Goal: Task Accomplishment & Management: Complete application form

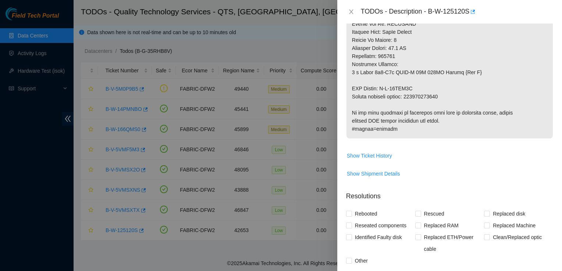
scroll to position [615, 0]
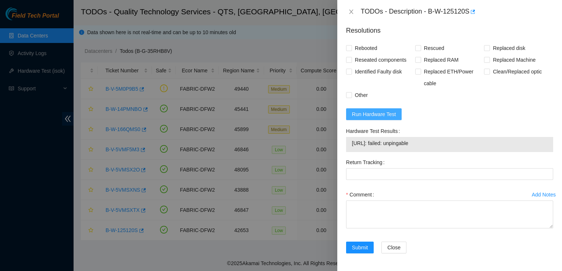
click at [384, 111] on span "Run Hardware Test" at bounding box center [374, 114] width 44 height 8
click at [385, 112] on span "Run Hardware Test" at bounding box center [374, 114] width 44 height 8
click at [82, 142] on div at bounding box center [281, 135] width 562 height 271
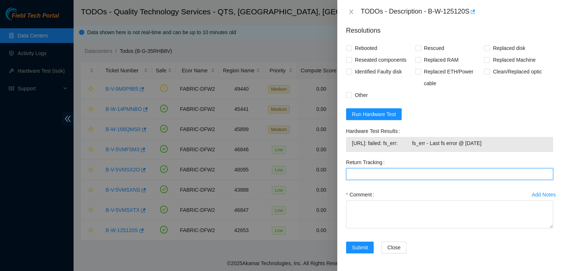
click at [362, 171] on Tracking "Return Tracking" at bounding box center [449, 174] width 207 height 12
type Tracking "414739615933"
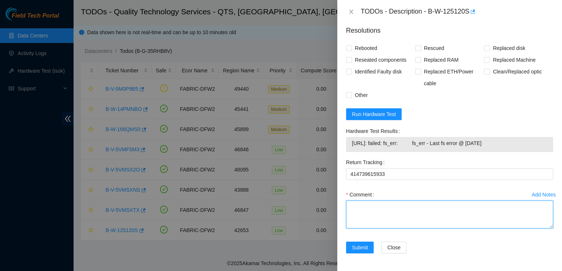
click at [391, 208] on textarea "Comment" at bounding box center [449, 215] width 207 height 28
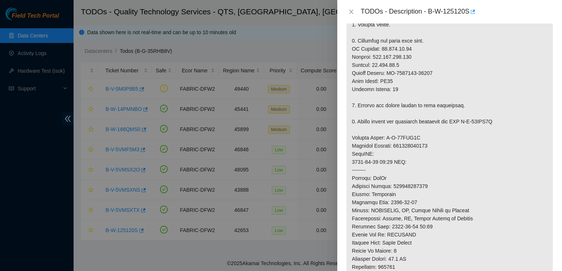
scroll to position [231, 0]
drag, startPoint x: 431, startPoint y: 80, endPoint x: 389, endPoint y: 76, distance: 42.1
click at [389, 76] on p at bounding box center [449, 134] width 206 height 432
drag, startPoint x: 389, startPoint y: 76, endPoint x: 398, endPoint y: 85, distance: 13.3
click at [398, 85] on p at bounding box center [449, 134] width 206 height 432
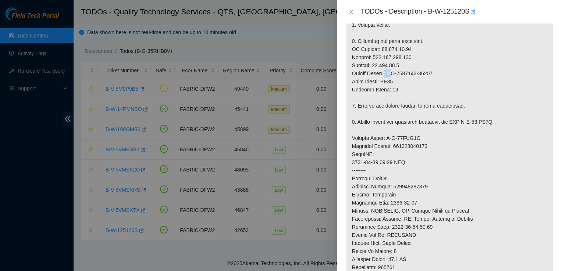
drag, startPoint x: 385, startPoint y: 81, endPoint x: 389, endPoint y: 84, distance: 5.6
click at [389, 84] on p at bounding box center [449, 134] width 206 height 432
drag, startPoint x: 389, startPoint y: 84, endPoint x: 437, endPoint y: 85, distance: 47.4
click at [437, 85] on p at bounding box center [449, 134] width 206 height 432
drag, startPoint x: 432, startPoint y: 81, endPoint x: 387, endPoint y: 79, distance: 44.9
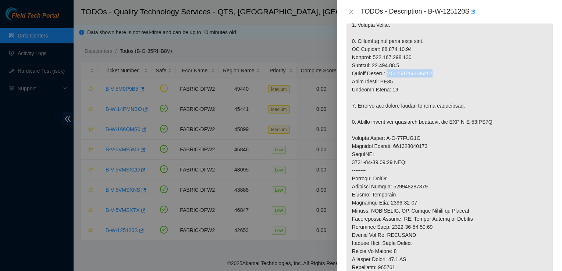
click at [387, 79] on p at bounding box center [449, 134] width 206 height 432
copy p "CT-4211028-00152"
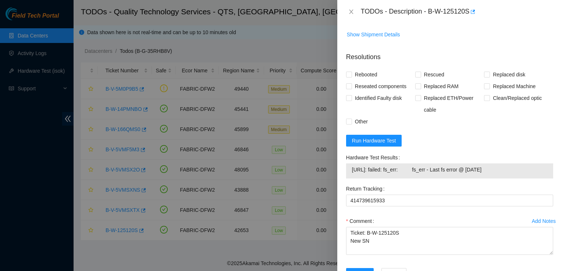
scroll to position [615, 0]
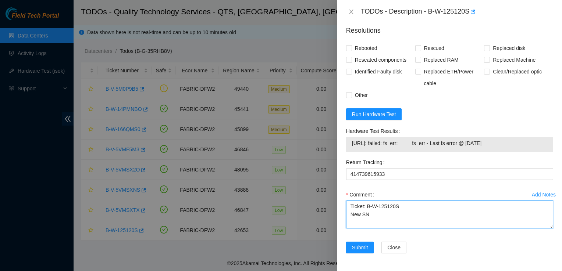
click at [397, 216] on textarea "Ticket: B-W-125120S New SN" at bounding box center [449, 215] width 207 height 28
paste textarea "CT-4211028-00152"
click at [391, 215] on textarea "Ticket: B-W-125120S New SN: Old SN: CT-4211028-00152" at bounding box center [449, 215] width 207 height 28
paste textarea "CT-4211028-00152"
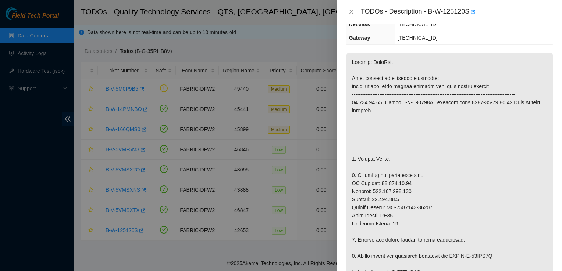
scroll to position [97, 0]
drag, startPoint x: 431, startPoint y: 214, endPoint x: 401, endPoint y: 213, distance: 29.4
click at [401, 213] on p at bounding box center [449, 268] width 206 height 432
click at [471, 191] on p at bounding box center [449, 268] width 206 height 432
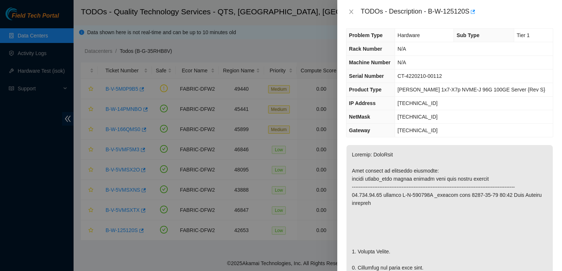
scroll to position [0, 0]
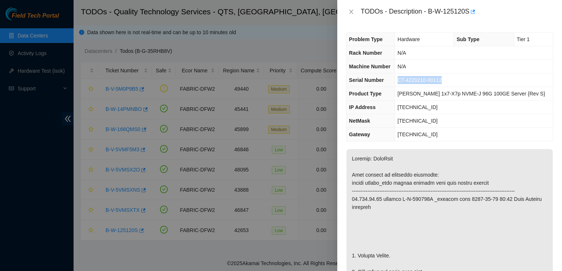
drag, startPoint x: 452, startPoint y: 79, endPoint x: 404, endPoint y: 80, distance: 48.2
click at [404, 80] on tr "Serial Number CT-4220210-00112" at bounding box center [449, 81] width 206 height 14
copy tr "CT-4220210-00112"
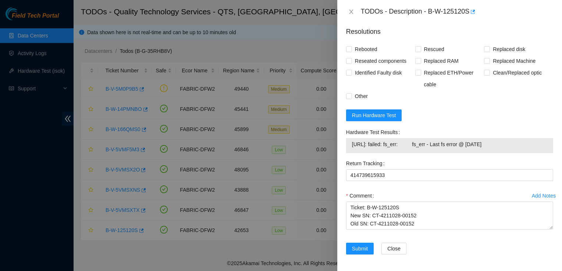
scroll to position [615, 0]
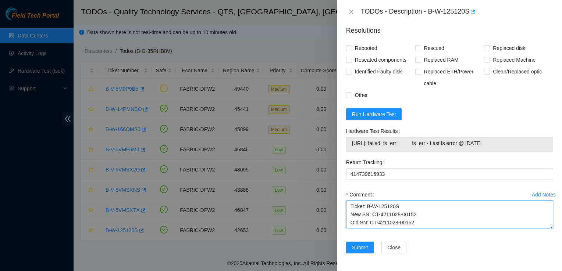
drag, startPoint x: 412, startPoint y: 222, endPoint x: 368, endPoint y: 224, distance: 43.4
click at [368, 224] on textarea "Ticket: B-W-125120S New SN: CT-4211028-00152 Old SN: CT-4211028-00152" at bounding box center [449, 215] width 207 height 28
paste textarea "CT-4220210-00112"
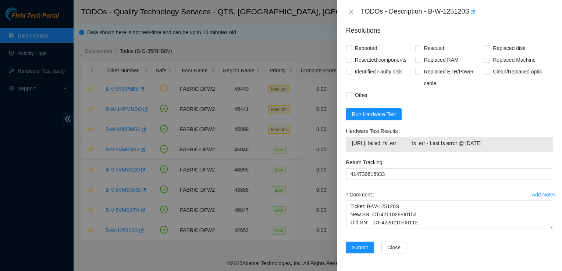
click at [486, 258] on div "Submit Close" at bounding box center [449, 252] width 213 height 21
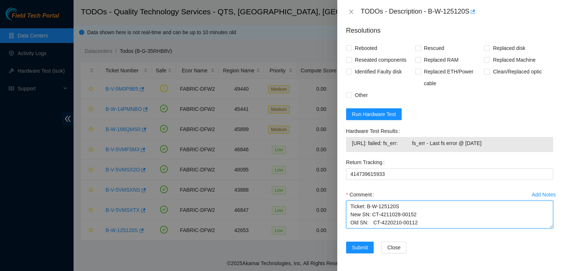
drag, startPoint x: 423, startPoint y: 225, endPoint x: 310, endPoint y: 192, distance: 118.1
click at [310, 192] on div "TODOs - Description - B-W-125120S Problem Type Hardware Sub Type Tier 1 Rack Nu…" at bounding box center [281, 135] width 562 height 271
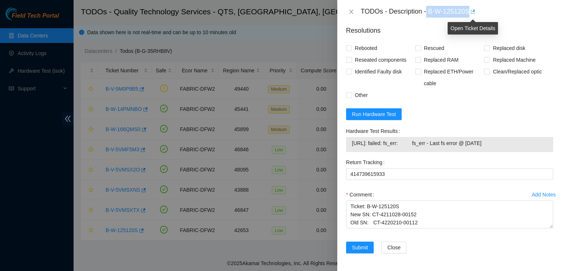
drag, startPoint x: 427, startPoint y: 10, endPoint x: 473, endPoint y: 6, distance: 46.5
click at [473, 6] on div "TODOs - Description - B-W-125120S" at bounding box center [457, 12] width 192 height 12
copy div "B-W-125120S"
click at [453, 112] on form "Resolutions Rebooted Rescued Replaced disk Reseated components Replaced RAM Rep…" at bounding box center [449, 141] width 207 height 243
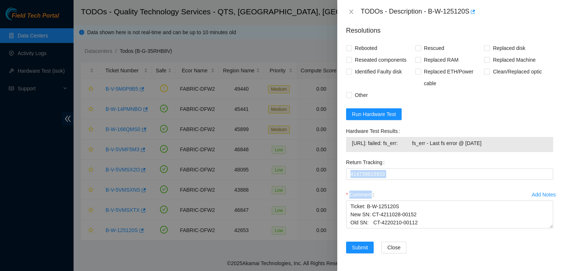
drag, startPoint x: 409, startPoint y: 235, endPoint x: 443, endPoint y: 190, distance: 56.3
click at [443, 190] on div "Add Notes Comment Ticket: B-W-125120S New SN: CT-4211028-00152 Old SN: CT-42202…" at bounding box center [449, 215] width 213 height 53
drag, startPoint x: 443, startPoint y: 190, endPoint x: 479, endPoint y: 245, distance: 65.6
click at [479, 245] on div "Submit Close" at bounding box center [449, 252] width 213 height 21
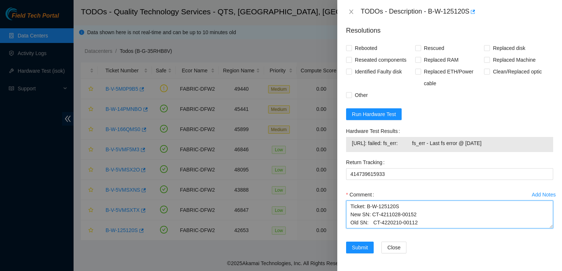
click at [348, 207] on textarea "Ticket: B-W-125120S New SN: CT-4211028-00152 Old SN: CT-4220210-00112" at bounding box center [449, 215] width 207 height 28
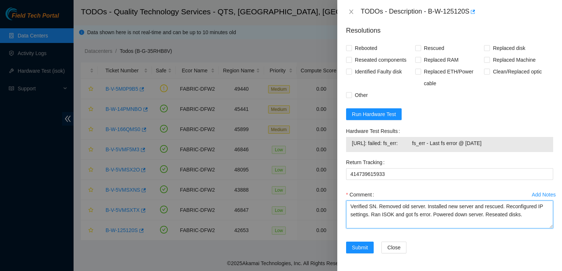
drag, startPoint x: 528, startPoint y: 219, endPoint x: 280, endPoint y: 74, distance: 286.9
click at [280, 74] on div "TODOs - Description - B-W-125120S Problem Type Hardware Sub Type Tier 1 Rack Nu…" at bounding box center [281, 135] width 562 height 271
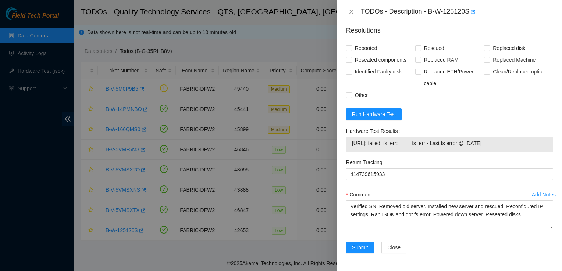
click at [453, 254] on div "Submit Close" at bounding box center [449, 252] width 213 height 21
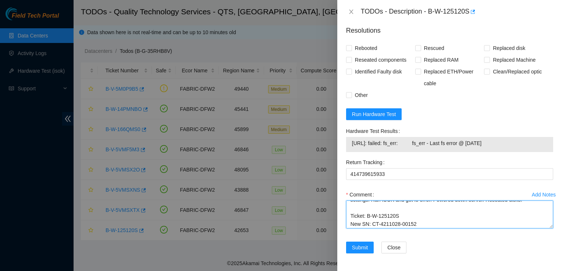
scroll to position [24, 0]
click at [371, 226] on textarea "Verified SN. Removed old server. Installed new server and rescued. Reconfigured…" at bounding box center [449, 215] width 207 height 28
type textarea "Verified SN. Removed old server. Installed new server and rescued. Reconfigured…"
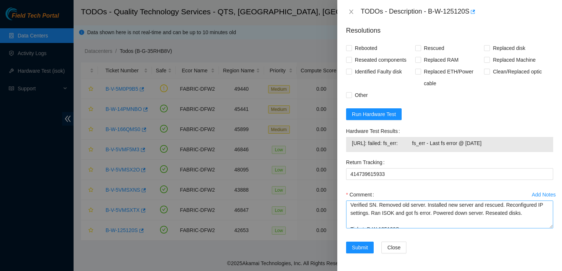
scroll to position [2, 0]
click at [468, 257] on div "Submit Close" at bounding box center [449, 252] width 213 height 21
click at [350, 48] on input "Rebooted" at bounding box center [348, 47] width 5 height 5
checkbox input "true"
click at [418, 47] on input "Rescued" at bounding box center [417, 47] width 5 height 5
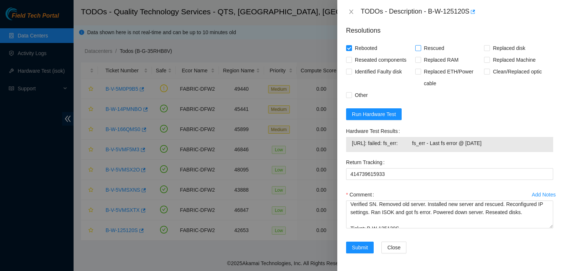
checkbox input "true"
click at [349, 58] on input "Reseated components" at bounding box center [348, 59] width 5 height 5
checkbox input "true"
click at [351, 93] on input "Other" at bounding box center [348, 94] width 5 height 5
checkbox input "true"
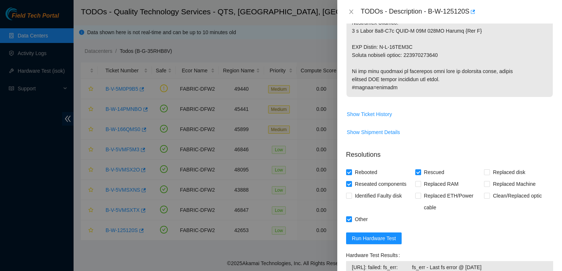
scroll to position [615, 0]
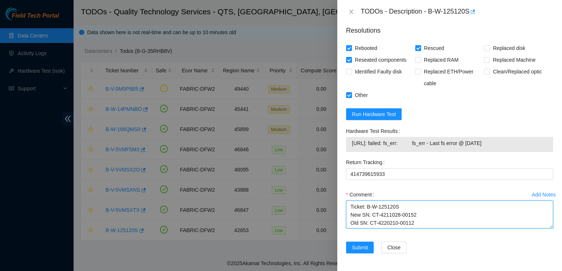
drag, startPoint x: 443, startPoint y: 205, endPoint x: 563, endPoint y: 210, distance: 119.9
click at [561, 210] on html "Field Tech Portal Data Centers Activity Logs Hardware Test (isok) Support TODOs…" at bounding box center [281, 135] width 562 height 271
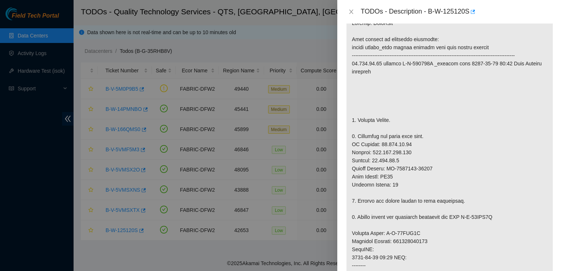
scroll to position [0, 0]
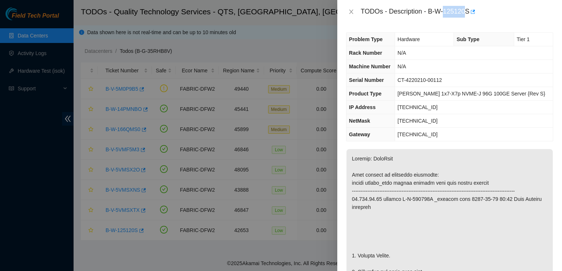
drag, startPoint x: 468, startPoint y: 11, endPoint x: 443, endPoint y: 12, distance: 24.7
click at [443, 12] on div "TODOs - Description - B-W-125120S" at bounding box center [457, 12] width 192 height 12
drag, startPoint x: 443, startPoint y: 12, endPoint x: 469, endPoint y: 14, distance: 26.2
click at [469, 14] on div "TODOs - Description - B-W-125120S" at bounding box center [457, 12] width 192 height 12
copy div "B-W-125120S"
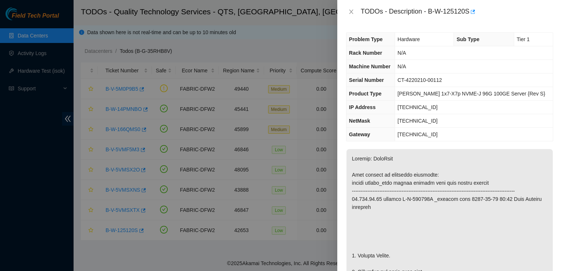
click at [553, 132] on div "Problem Type Hardware Sub Type Tier 1 Rack Number N/A Machine Number N/A Serial…" at bounding box center [449, 148] width 225 height 248
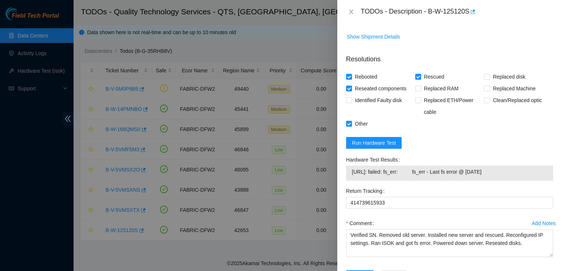
scroll to position [579, 0]
click at [387, 147] on span "Run Hardware Test" at bounding box center [374, 143] width 44 height 8
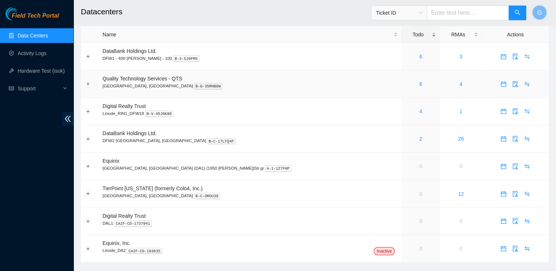
scroll to position [21, 0]
click at [501, 84] on icon "calendar" at bounding box center [504, 84] width 6 height 6
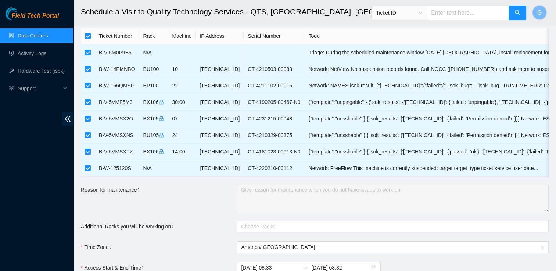
click at [88, 31] on th at bounding box center [88, 36] width 14 height 17
click at [88, 38] on input "checkbox" at bounding box center [88, 36] width 6 height 6
checkbox input "false"
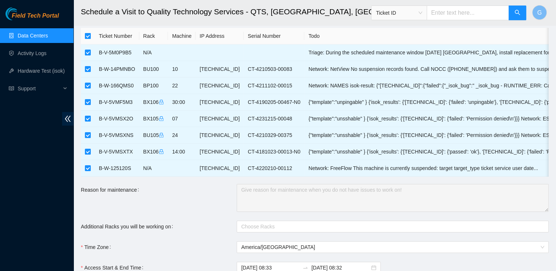
checkbox input "false"
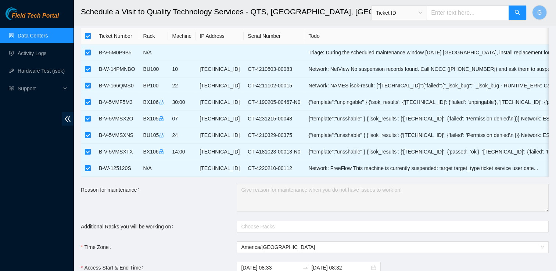
checkbox input "false"
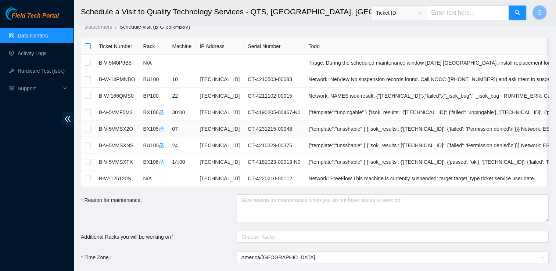
scroll to position [11, 0]
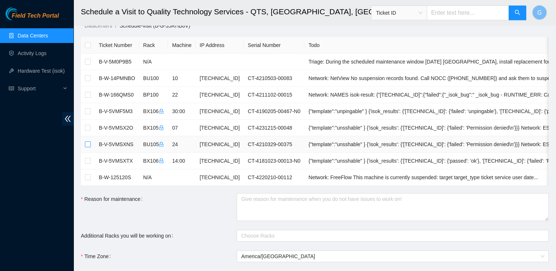
click at [89, 142] on input "checkbox" at bounding box center [88, 145] width 6 height 6
checkbox input "true"
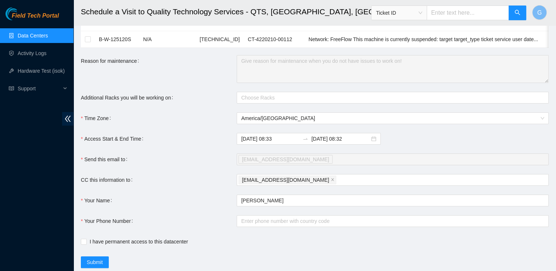
scroll to position [160, 0]
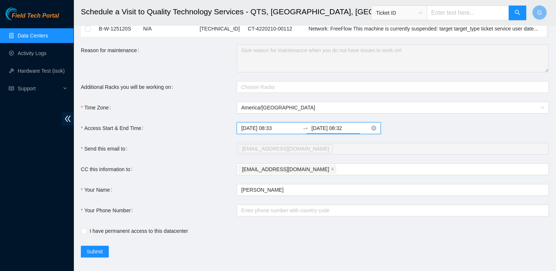
click at [344, 132] on input "2025-09-19 08:32" at bounding box center [340, 128] width 58 height 8
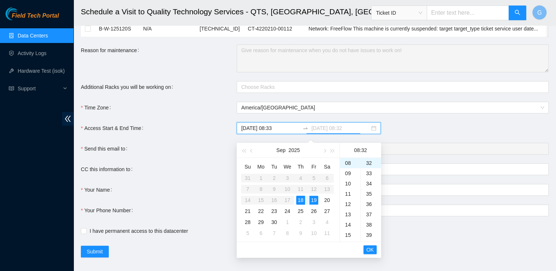
click at [301, 199] on div "18" at bounding box center [300, 200] width 9 height 9
click at [344, 164] on div "23" at bounding box center [350, 164] width 21 height 10
type input "2025-09-18 23:32"
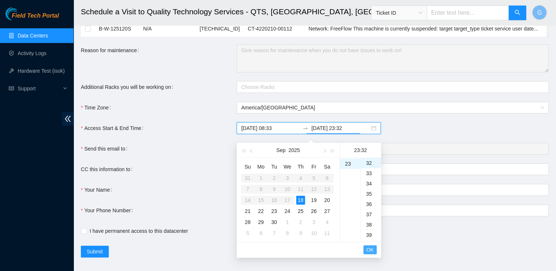
click at [371, 249] on span "OK" at bounding box center [370, 250] width 7 height 8
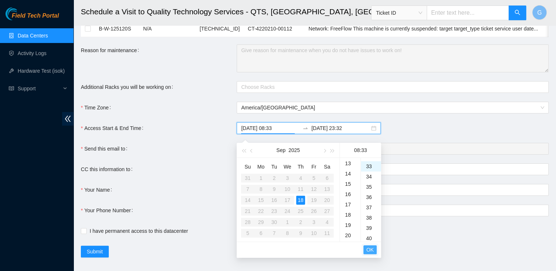
scroll to position [340, 0]
click at [371, 249] on span "OK" at bounding box center [370, 250] width 7 height 8
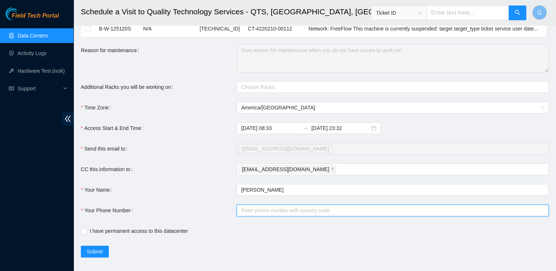
click at [296, 214] on input "Your Phone Number" at bounding box center [393, 211] width 312 height 12
type input "+12144991779"
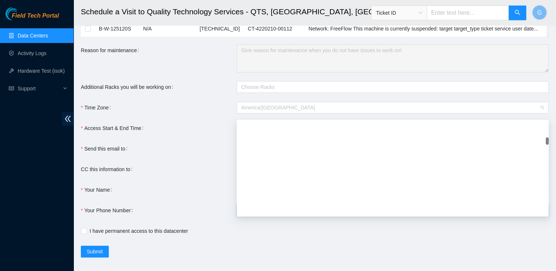
scroll to position [682, 0]
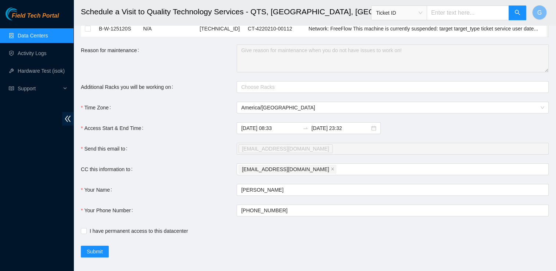
click at [165, 141] on form "Ticket Number Rack Machine IP Address Serial Number Todo B-V-5M0P9B5 N/A Triage…" at bounding box center [315, 72] width 468 height 369
click at [323, 175] on div "gdbantad@gmail.com" at bounding box center [389, 169] width 301 height 10
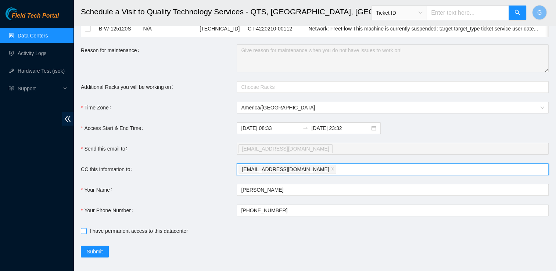
click at [84, 233] on input "I have permanent access to this datacenter" at bounding box center [83, 230] width 5 height 5
checkbox input "true"
click at [314, 171] on div "gdbantad@gmail.com" at bounding box center [389, 169] width 301 height 10
type input "fts-dfw@akamai.com"
click at [374, 175] on div "gdbantad@gmail.com fts-dfw@akamai.com" at bounding box center [389, 169] width 301 height 10
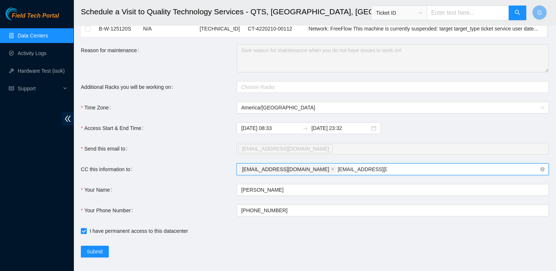
type input "fts-dfw@akamai.com"
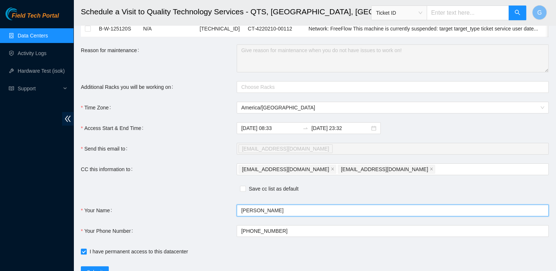
drag, startPoint x: 379, startPoint y: 175, endPoint x: 379, endPoint y: 143, distance: 32.0
click at [379, 143] on form "Ticket Number Rack Machine IP Address Serial Number Todo B-V-5M0P9B5 N/A Triage…" at bounding box center [315, 83] width 468 height 390
drag, startPoint x: 377, startPoint y: 175, endPoint x: 375, endPoint y: 181, distance: 5.9
click at [375, 181] on form "Ticket Number Rack Machine IP Address Serial Number Todo B-V-5M0P9B5 N/A Triage…" at bounding box center [315, 83] width 468 height 390
click at [379, 173] on div "gdbantad@gmail.com fts-dfw@akamai.com" at bounding box center [389, 169] width 301 height 10
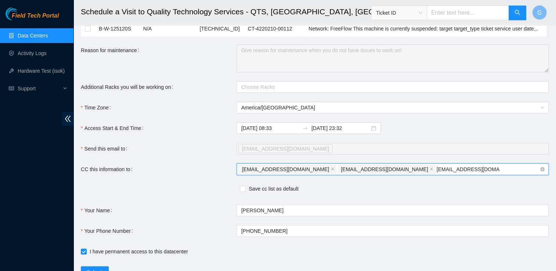
type input "nie-hivemind@akamai.com"
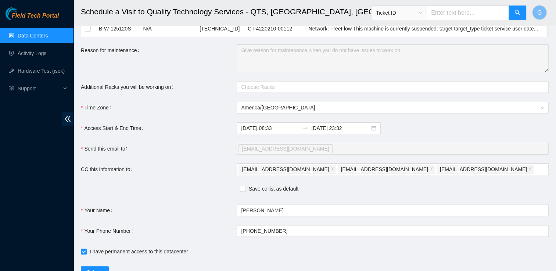
click at [237, 192] on div "Save cc list as default" at bounding box center [237, 190] width 312 height 10
click at [242, 191] on input "Save cc list as default" at bounding box center [242, 188] width 5 height 5
checkbox input "true"
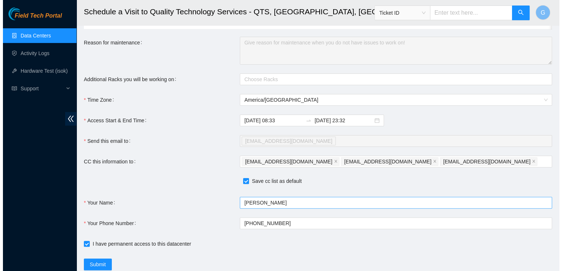
scroll to position [196, 0]
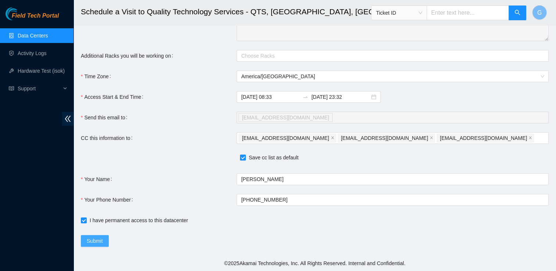
click at [102, 239] on span "Submit" at bounding box center [95, 241] width 16 height 8
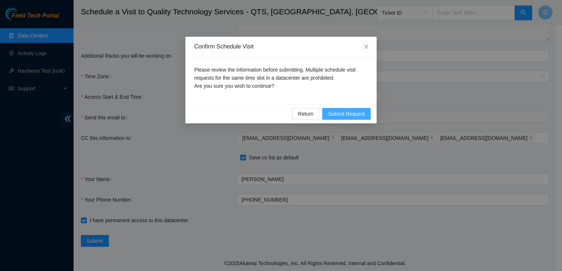
click at [345, 114] on span "Submit Request" at bounding box center [346, 114] width 37 height 8
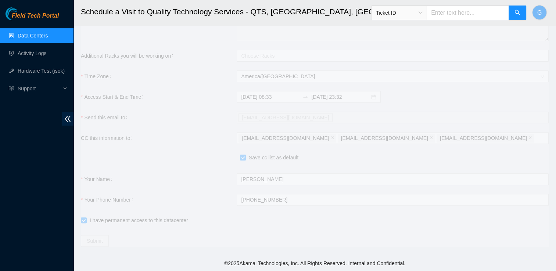
type input "2025-09-18 08:36"
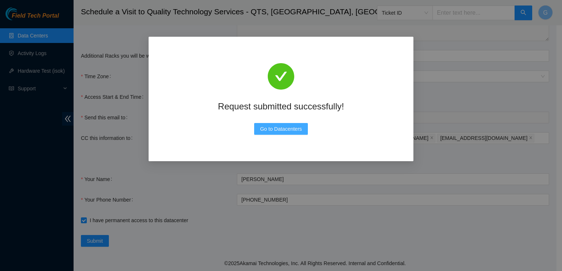
click at [278, 126] on span "Go to Datacenters" at bounding box center [281, 129] width 42 height 8
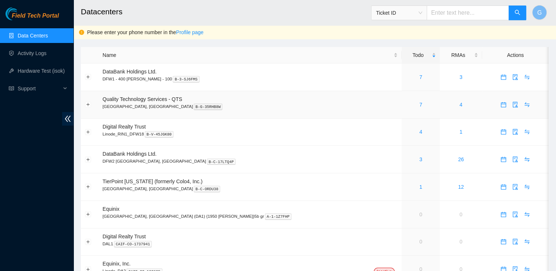
click at [406, 106] on div "7" at bounding box center [421, 105] width 30 height 8
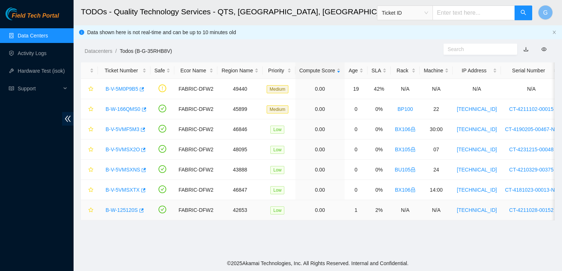
click at [118, 210] on link "B-W-125120S" at bounding box center [122, 210] width 32 height 6
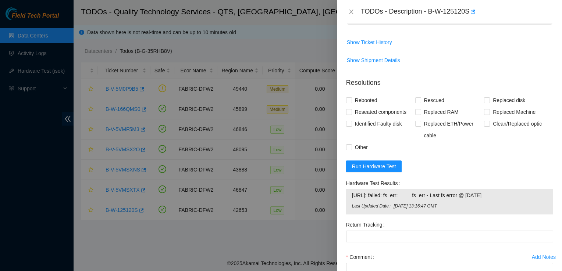
scroll to position [554, 0]
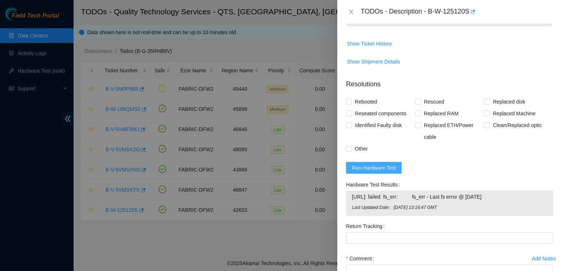
click at [367, 172] on span "Run Hardware Test" at bounding box center [374, 168] width 44 height 8
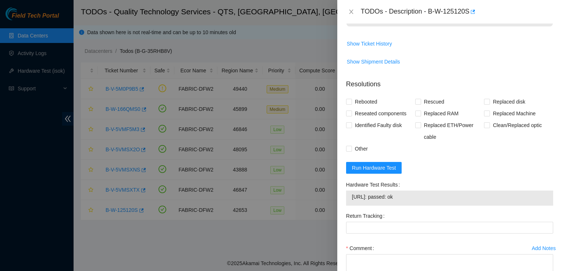
scroll to position [615, 0]
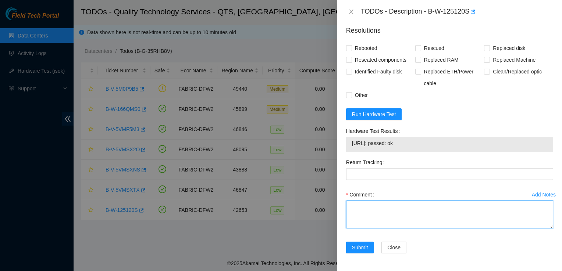
click at [393, 203] on textarea "Comment" at bounding box center [449, 215] width 207 height 28
paste textarea "Verified SN. Removed old server. Installed new server and rescued. Reconfigured…"
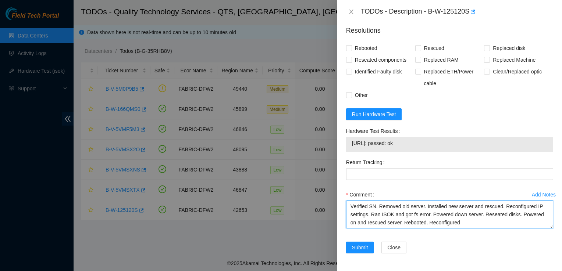
scroll to position [54, 0]
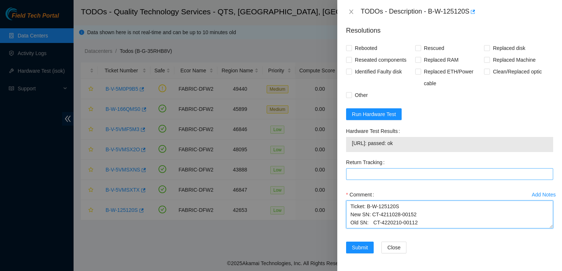
type textarea "Verified SN. Removed old server. Installed new server and rescued. Reconfigured…"
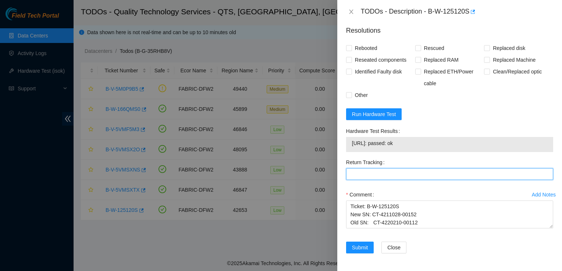
click at [393, 171] on Tracking "Return Tracking" at bounding box center [449, 174] width 207 height 12
type Tracking "414739615933"
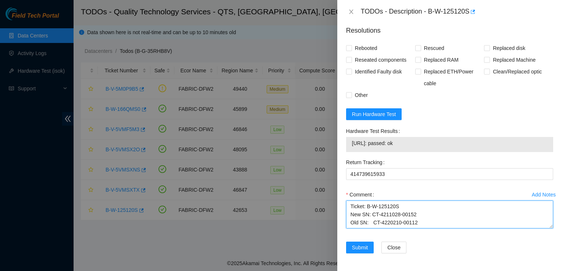
scroll to position [25, 0]
click at [492, 224] on textarea "Verified SN. Removed old server. Installed new server and rescued. Reconfigured…" at bounding box center [449, 215] width 207 height 28
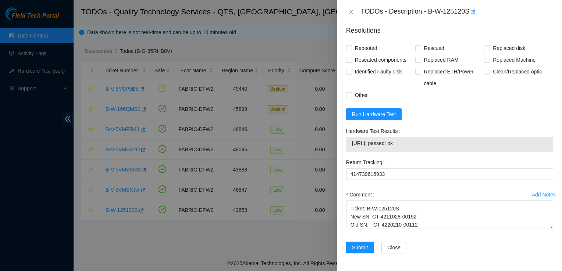
drag, startPoint x: 406, startPoint y: 143, endPoint x: 347, endPoint y: 146, distance: 59.2
click at [347, 146] on div "[URL]: passed: ok" at bounding box center [449, 144] width 207 height 15
copy tbody "[URL]: passed: ok"
click at [442, 187] on div "Return Tracking 414739615933" at bounding box center [449, 173] width 213 height 32
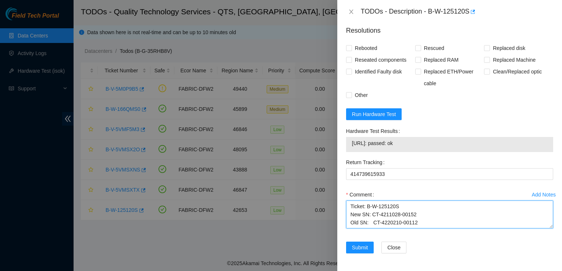
scroll to position [0, 0]
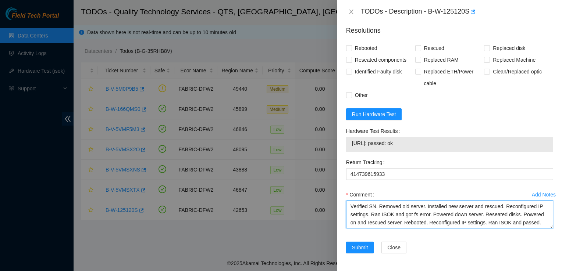
drag, startPoint x: 429, startPoint y: 223, endPoint x: 394, endPoint y: 162, distance: 70.4
click at [394, 162] on form "Resolutions Rebooted Rescued Replaced disk Reseated components Replaced RAM Rep…" at bounding box center [449, 141] width 207 height 243
click at [398, 206] on textarea "Verified SN. Removed old server. Installed new server and rescued. Reconfigured…" at bounding box center [449, 215] width 207 height 28
click at [438, 224] on textarea "Verified SN. Removed old server. Installed new server and rescued. Reconfigured…" at bounding box center [449, 215] width 207 height 28
click at [436, 211] on textarea "Verified SN. Removed old server. Installed new server and rescued. Reconfigured…" at bounding box center [449, 215] width 207 height 28
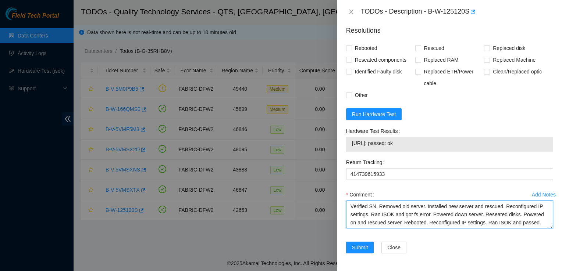
click at [436, 211] on textarea "Verified SN. Removed old server. Installed new server and rescued. Reconfigured…" at bounding box center [449, 215] width 207 height 28
type textarea "Verified SN. Removed old server. Installed new server and rescued. Reconfigured…"
click at [468, 217] on textarea "Verified SN. Removed old server. Installed new server and rescued. Reconfigured…" at bounding box center [449, 215] width 207 height 28
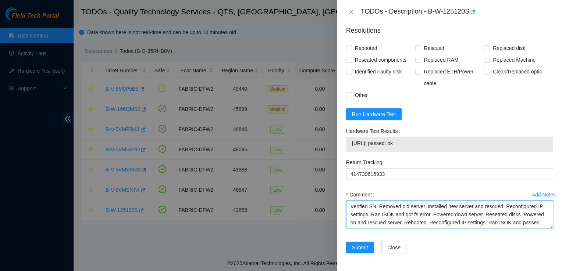
click at [468, 217] on textarea "Verified SN. Removed old server. Installed new server and rescued. Reconfigured…" at bounding box center [449, 215] width 207 height 28
drag, startPoint x: 443, startPoint y: 220, endPoint x: 336, endPoint y: 204, distance: 108.6
click at [336, 204] on div "TODOs - Description - B-W-125120S Problem Type Hardware Sub Type Tier 1 Rack Nu…" at bounding box center [281, 135] width 562 height 271
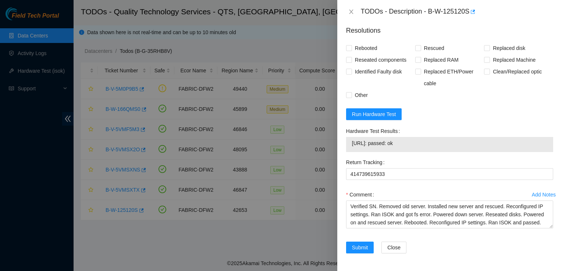
click at [336, 204] on div at bounding box center [281, 135] width 562 height 271
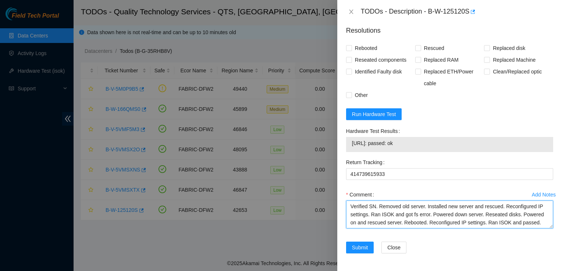
scroll to position [40, 0]
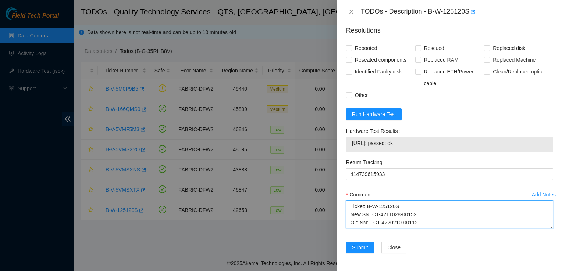
drag, startPoint x: 347, startPoint y: 207, endPoint x: 471, endPoint y: 290, distance: 149.1
click at [471, 271] on html "Field Tech Portal Data Centers Activity Logs Hardware Test (isok) Support TODOs…" at bounding box center [281, 135] width 562 height 271
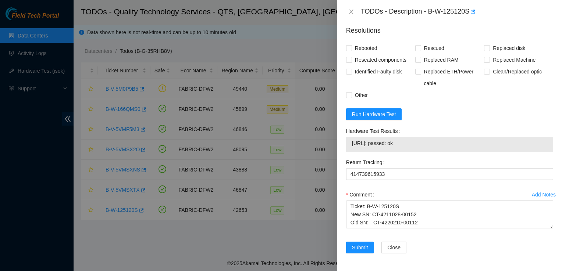
click at [485, 83] on div "Clean/Replaced optic" at bounding box center [518, 78] width 69 height 24
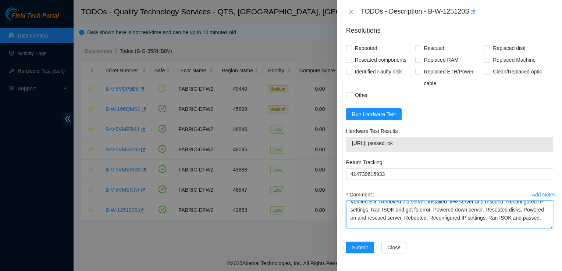
scroll to position [0, 0]
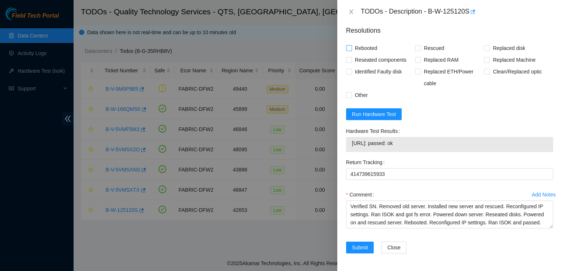
click at [350, 47] on input "Rebooted" at bounding box center [348, 47] width 5 height 5
checkbox input "true"
click at [418, 50] on input "Rescued" at bounding box center [417, 47] width 5 height 5
checkbox input "true"
click at [348, 61] on input "Reseated components" at bounding box center [348, 59] width 5 height 5
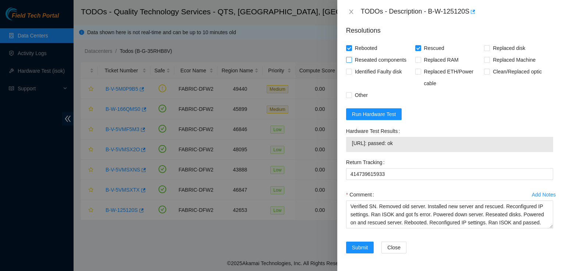
checkbox input "true"
click at [349, 95] on input "Other" at bounding box center [348, 94] width 5 height 5
checkbox input "true"
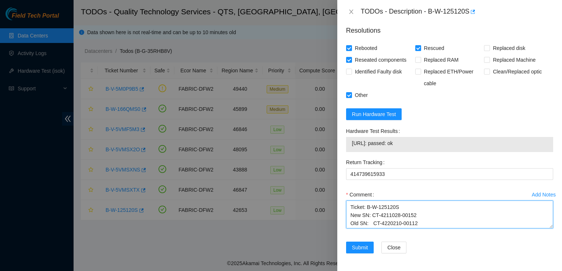
scroll to position [40, 0]
click at [425, 225] on textarea "Verified SN. Removed old server. Installed new server and rescued. Reconfigured…" at bounding box center [449, 215] width 207 height 28
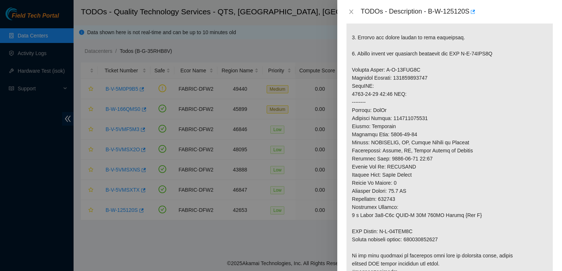
scroll to position [289, 0]
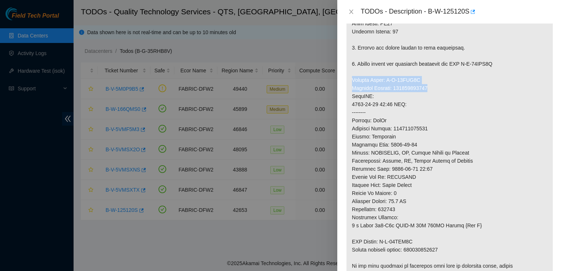
drag, startPoint x: 353, startPoint y: 88, endPoint x: 431, endPoint y: 98, distance: 78.6
click at [431, 98] on p at bounding box center [449, 76] width 206 height 432
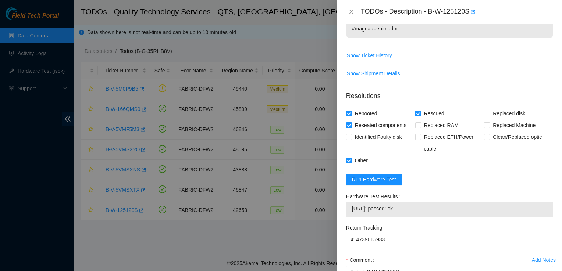
scroll to position [615, 0]
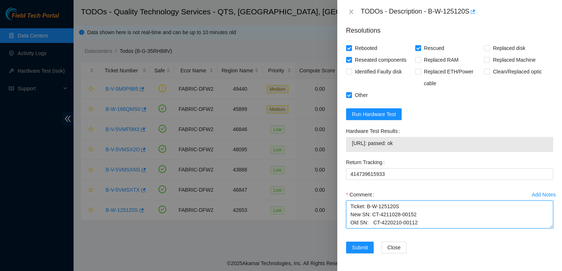
click at [422, 215] on textarea "Verified SN. Removed old server. Installed new server and rescued. Reconfigured…" at bounding box center [449, 215] width 207 height 28
paste textarea "Verified SN. Removed old server. Installed new server and rescued. Reconfigured…"
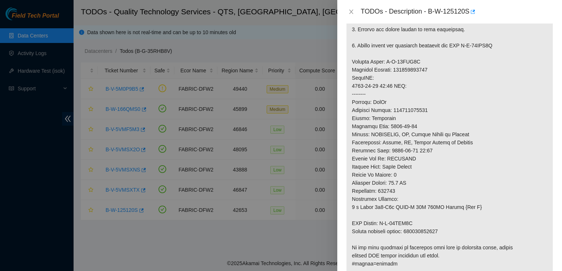
scroll to position [236, 0]
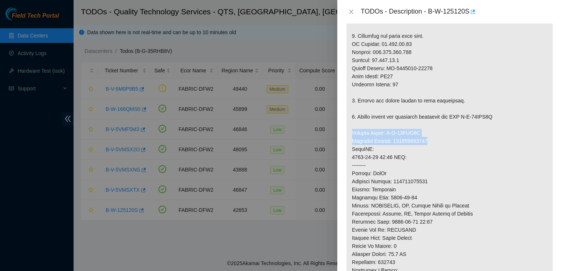
drag, startPoint x: 352, startPoint y: 139, endPoint x: 437, endPoint y: 146, distance: 84.8
click at [437, 146] on p at bounding box center [449, 129] width 206 height 432
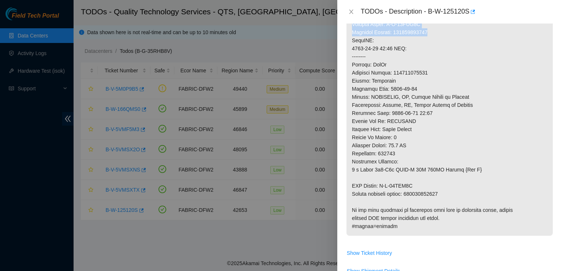
scroll to position [346, 0]
copy p "Service Order: B-W-14MEZ1M Tracking Numbers: 414739615922"
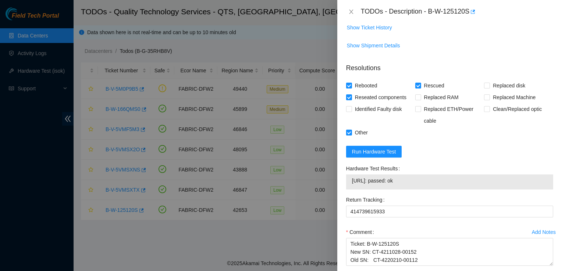
scroll to position [186, 0]
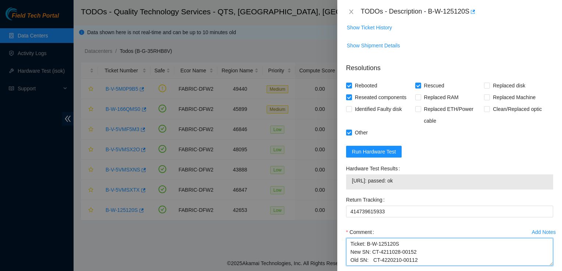
click at [432, 260] on textarea "Verified SN. Removed old server. Installed new server and rescued. Reconfigured…" at bounding box center [449, 252] width 207 height 28
paste textarea "Service Order: B-W-14MEZ1M Tracking Numbers: 414739615922"
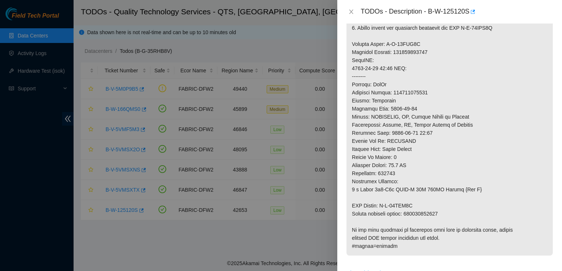
scroll to position [325, 0]
drag, startPoint x: 458, startPoint y: 216, endPoint x: 414, endPoint y: 207, distance: 45.1
click at [414, 207] on p at bounding box center [449, 40] width 206 height 432
drag, startPoint x: 414, startPoint y: 207, endPoint x: 350, endPoint y: 212, distance: 64.2
click at [350, 212] on p at bounding box center [449, 40] width 206 height 432
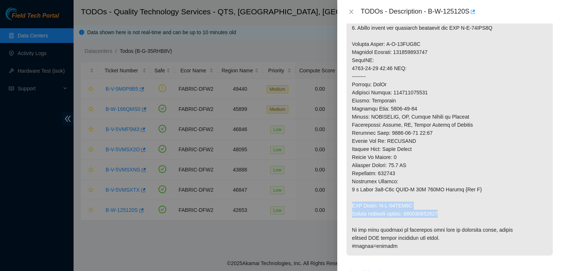
copy p "RMA Return: B-W-14MEZ1V Return tracking number: 414739615933"
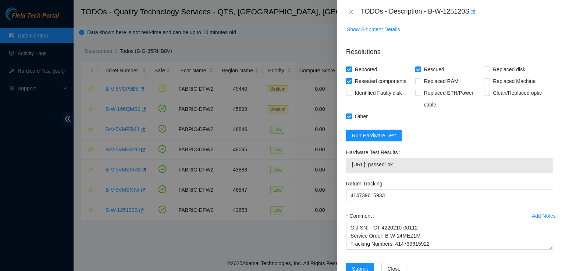
scroll to position [615, 0]
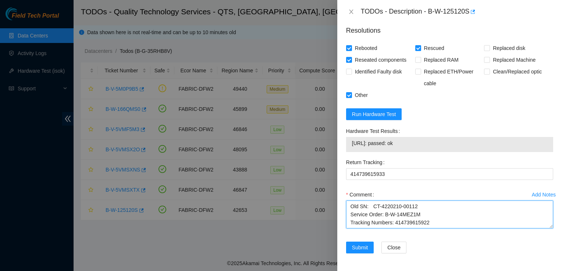
click at [440, 222] on textarea "Verified SN. Removed old server. Installed new server and rescued. Reconfigured…" at bounding box center [449, 215] width 207 height 28
paste textarea "RMA Return: B-W-14MEZ1V Return tracking number: 414739615933"
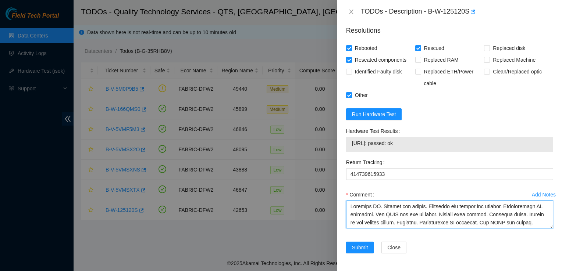
drag, startPoint x: 463, startPoint y: 224, endPoint x: 348, endPoint y: 202, distance: 117.1
click at [348, 202] on textarea "Comment" at bounding box center [449, 215] width 207 height 28
type textarea "Verified SN. Removed old server. Installed new server and rescued. Reconfigured…"
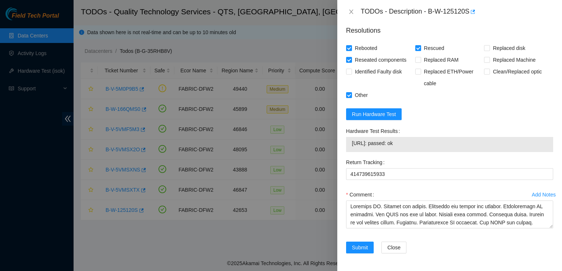
click at [448, 198] on div "Comment" at bounding box center [449, 195] width 207 height 12
click at [447, 240] on div "Add Notes Comment" at bounding box center [449, 215] width 213 height 53
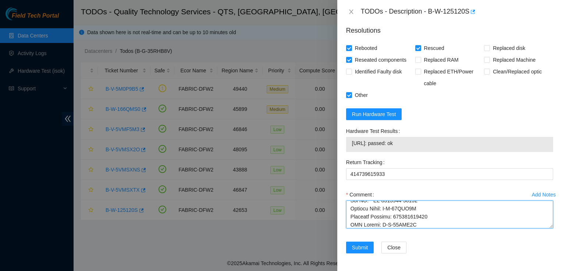
scroll to position [162, 0]
drag, startPoint x: 467, startPoint y: 222, endPoint x: 350, endPoint y: 212, distance: 117.3
click at [350, 212] on textarea "Comment" at bounding box center [449, 215] width 207 height 28
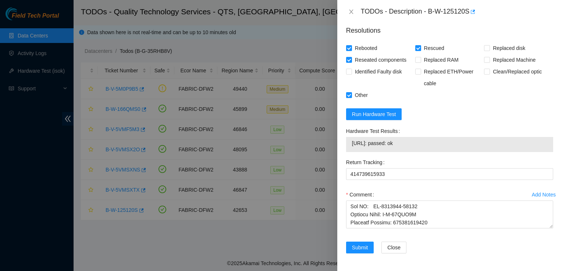
click at [444, 241] on div "Add Notes Comment" at bounding box center [449, 215] width 213 height 53
click at [484, 61] on input "Replaced Machine" at bounding box center [486, 59] width 5 height 5
checkbox input "true"
click at [367, 248] on span "Submit" at bounding box center [360, 248] width 16 height 8
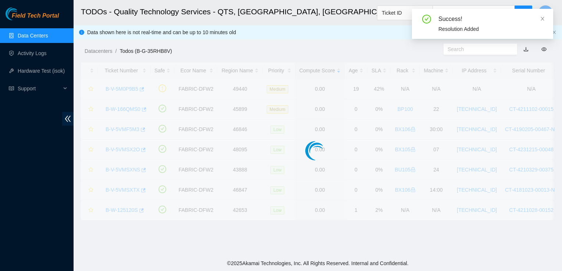
scroll to position [197, 0]
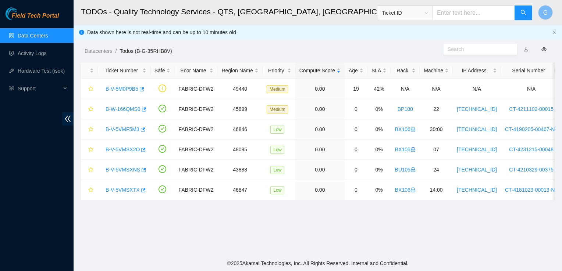
click at [39, 168] on div "Field Tech Portal Data Centers Activity Logs Hardware Test (isok) Support" at bounding box center [37, 139] width 74 height 264
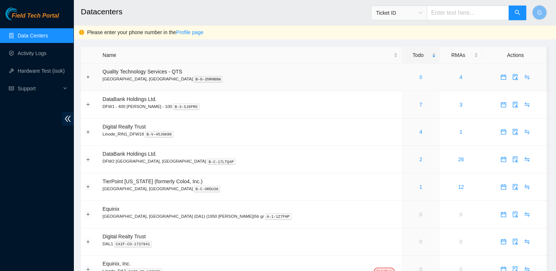
click at [419, 78] on link "8" at bounding box center [420, 77] width 3 height 6
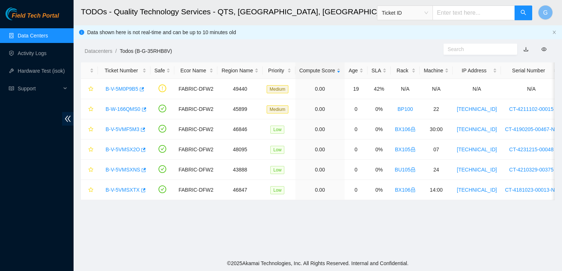
click at [35, 39] on link "Data Centers" at bounding box center [33, 36] width 30 height 6
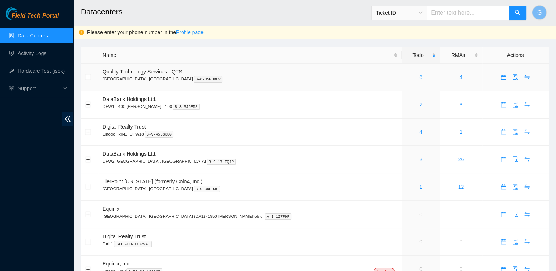
click at [419, 79] on link "8" at bounding box center [420, 77] width 3 height 6
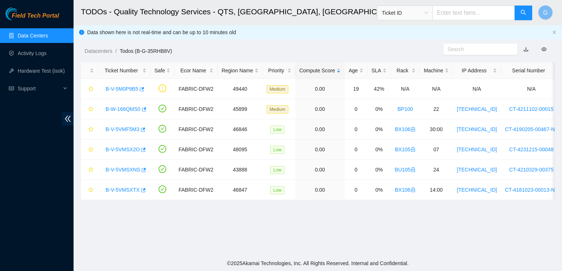
click at [547, 258] on footer "© 2025 Akamai Technologies, Inc. All Rights Reserved. Internal and Confidential." at bounding box center [318, 263] width 488 height 15
click at [44, 33] on link "Data Centers" at bounding box center [33, 36] width 30 height 6
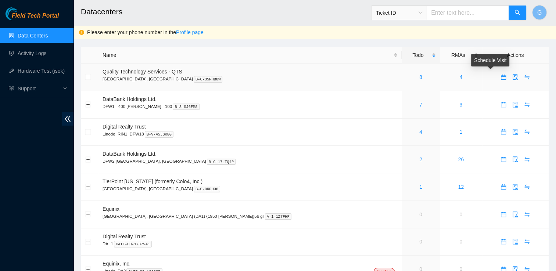
click at [501, 78] on icon "calendar" at bounding box center [504, 77] width 6 height 6
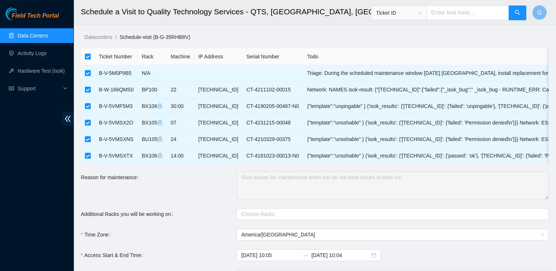
click at [88, 57] on input "checkbox" at bounding box center [88, 57] width 6 height 6
checkbox input "false"
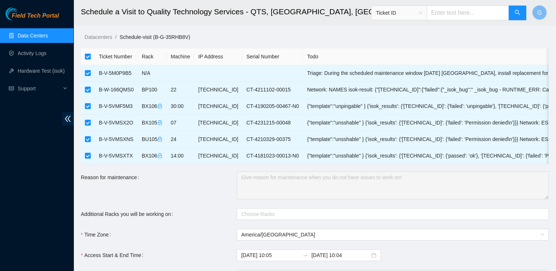
checkbox input "false"
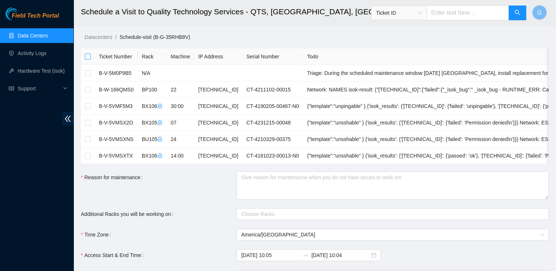
click at [88, 57] on input "checkbox" at bounding box center [88, 57] width 6 height 6
checkbox input "true"
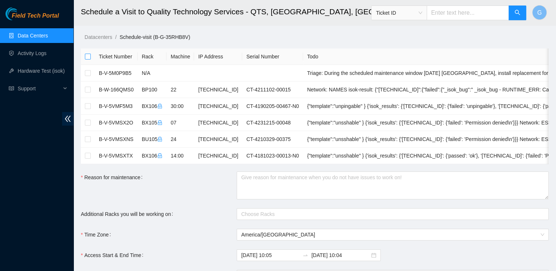
checkbox input "true"
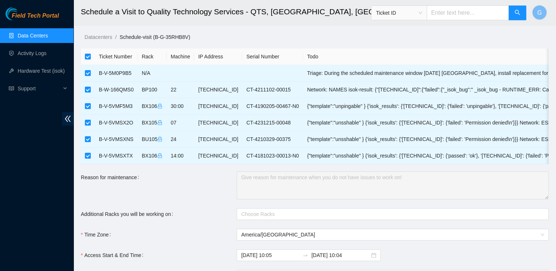
click at [46, 37] on link "Data Centers" at bounding box center [33, 36] width 30 height 6
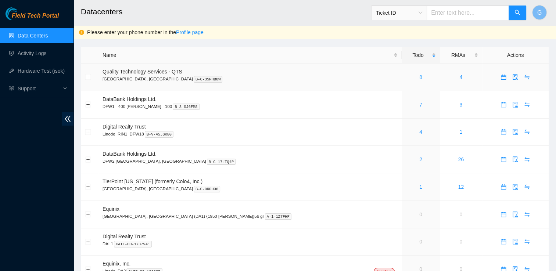
click at [419, 74] on link "8" at bounding box center [420, 77] width 3 height 6
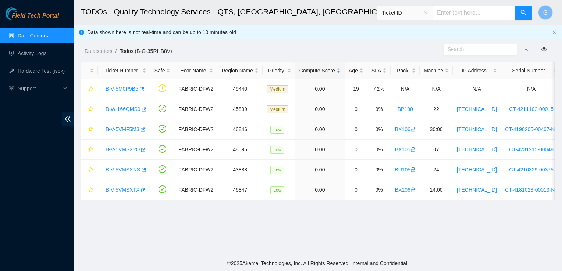
click at [371, 74] on div "SLA" at bounding box center [378, 71] width 15 height 8
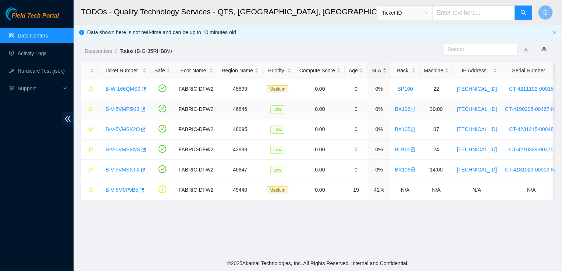
click at [295, 106] on td "0.00" at bounding box center [319, 109] width 49 height 20
click at [121, 150] on link "B-V-5VMSXNS" at bounding box center [123, 150] width 35 height 6
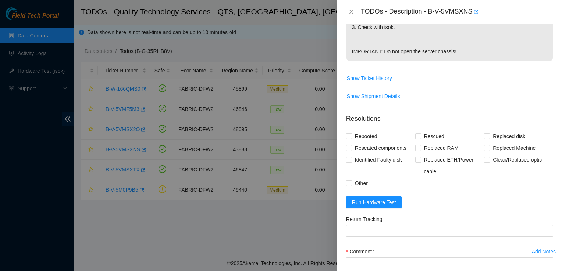
scroll to position [278, 0]
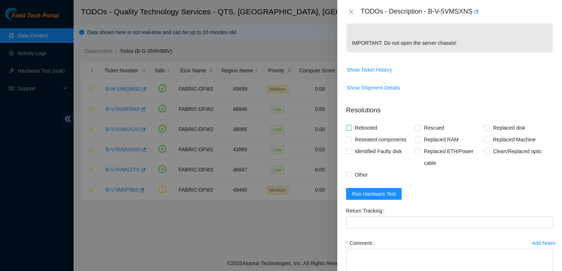
click at [350, 127] on input "Rebooted" at bounding box center [348, 127] width 5 height 5
checkbox input "true"
click at [418, 126] on input "Rescued" at bounding box center [417, 127] width 5 height 5
checkbox input "true"
click at [348, 174] on input "Other" at bounding box center [348, 174] width 5 height 5
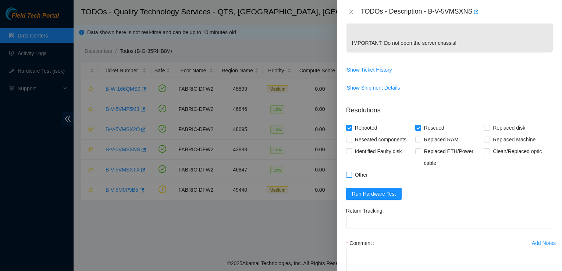
checkbox input "true"
click at [371, 197] on span "Run Hardware Test" at bounding box center [374, 194] width 44 height 8
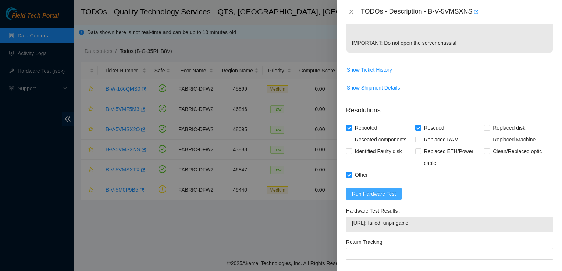
click at [384, 190] on span "Run Hardware Test" at bounding box center [374, 194] width 44 height 8
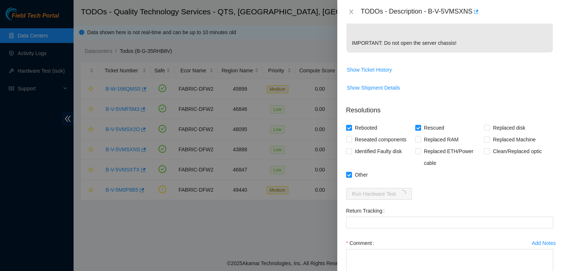
click at [480, 190] on form "Resolutions Rebooted Rescued Replaced disk Reseated components Replaced RAM Rep…" at bounding box center [449, 205] width 207 height 211
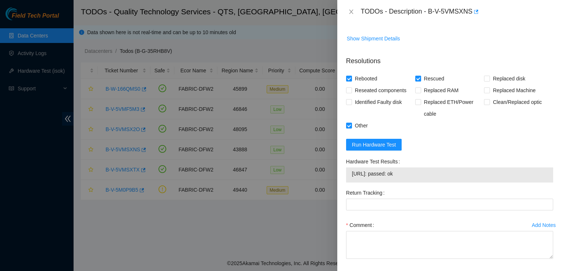
scroll to position [327, 0]
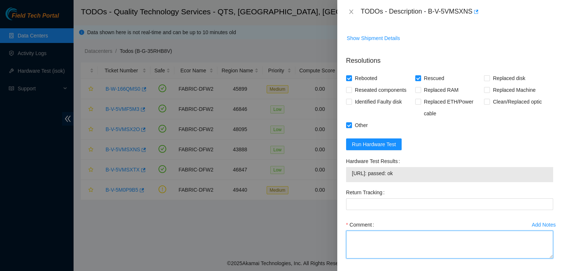
click at [409, 238] on textarea "Comment" at bounding box center [449, 245] width 207 height 28
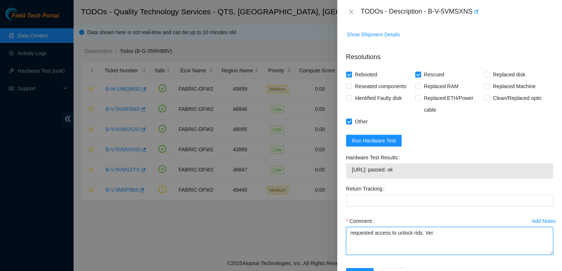
scroll to position [331, 0]
click at [351, 231] on textarea "requested access to unlock rids. Verified" at bounding box center [449, 241] width 207 height 28
click at [445, 231] on textarea "Requested access to unlock rids. Verified" at bounding box center [449, 241] width 207 height 28
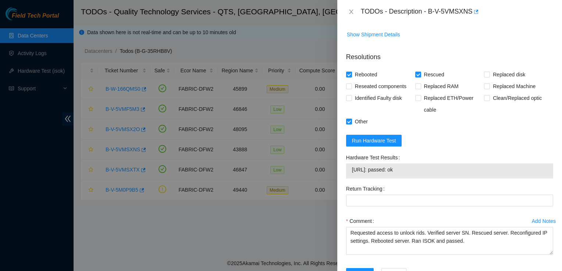
click at [541, 118] on div "Rebooted Rescued Replaced disk Reseated components Replaced RAM Replaced Machin…" at bounding box center [449, 98] width 207 height 59
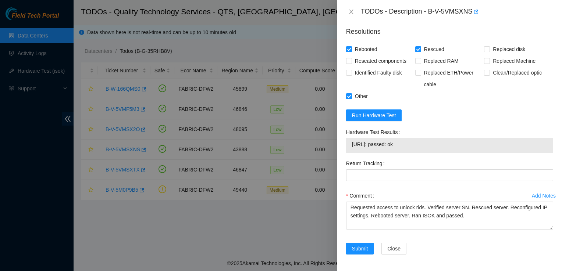
click at [539, 107] on form "Resolutions Rebooted Rescued Replaced disk Reseated components Replaced RAM Rep…" at bounding box center [449, 142] width 207 height 243
click at [550, 158] on div "Problem Type Hardware Sub Type Tier 1 - Secure Rack Number BU105 Machine Number…" at bounding box center [449, 148] width 225 height 248
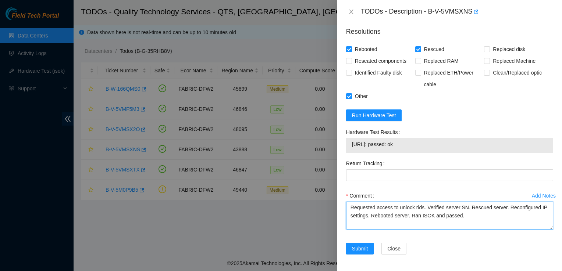
click at [463, 215] on textarea "Requested access to unlock rids. Verified server SN. Rescued server. Reconfigur…" at bounding box center [449, 216] width 207 height 28
type textarea "Requested access to unlock rids. Verified server SN. Rescued server. Reconfigur…"
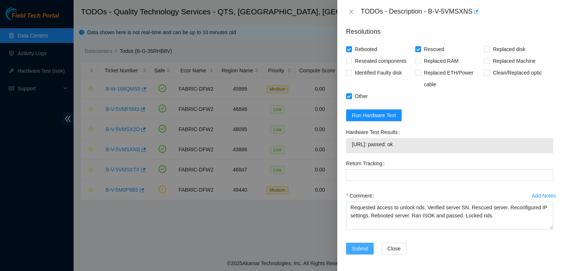
click at [361, 247] on span "Submit" at bounding box center [360, 249] width 16 height 8
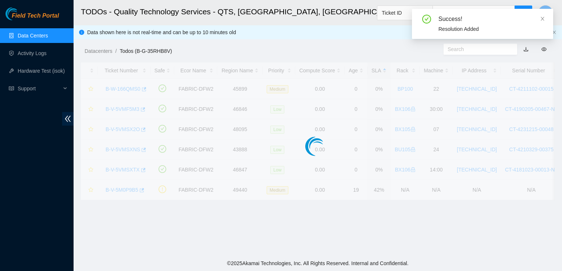
scroll to position [197, 0]
